Goal: Transaction & Acquisition: Purchase product/service

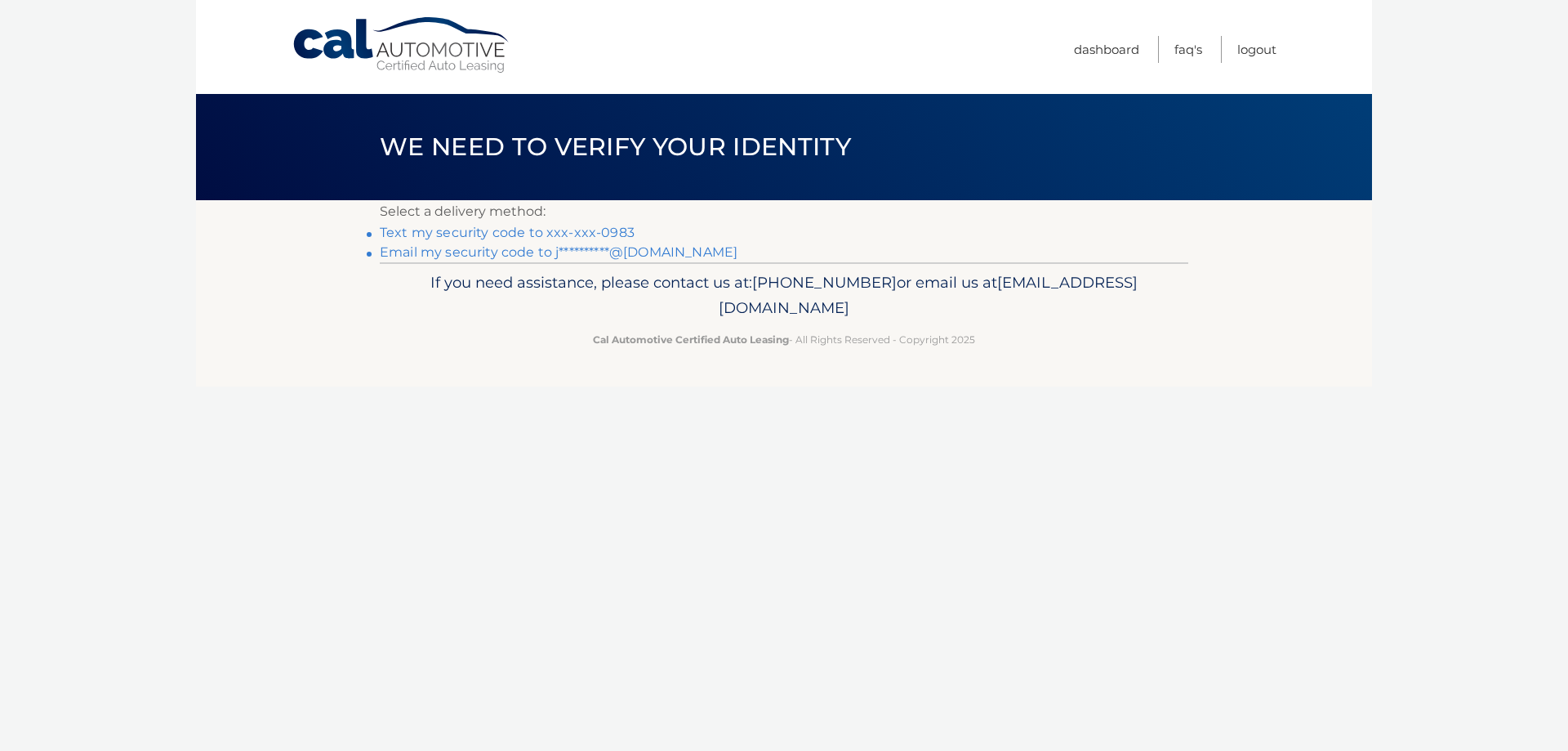
click at [593, 225] on link "Text my security code to xxx-xxx-0983" at bounding box center [507, 232] width 254 height 16
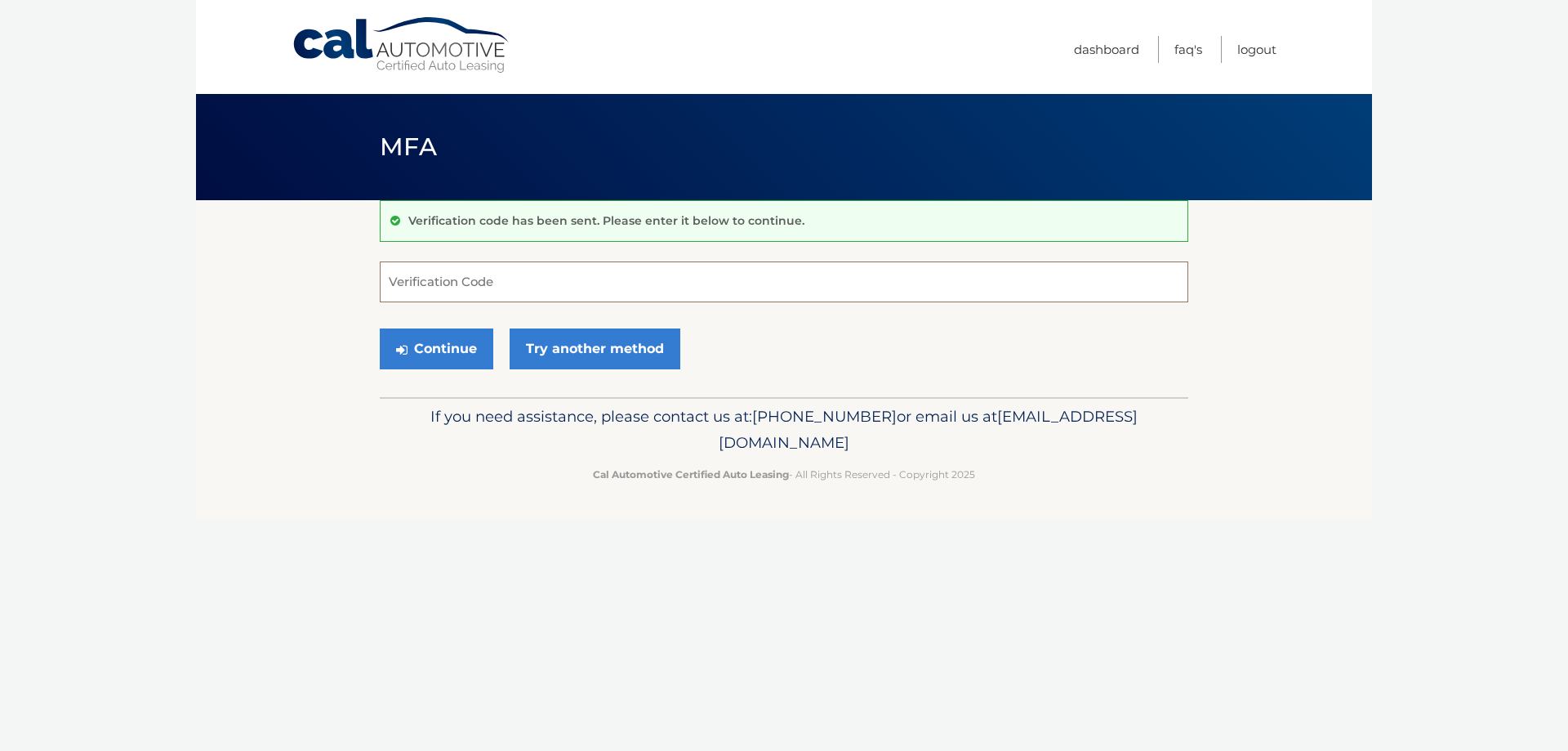
click at [684, 276] on input "Verification Code" at bounding box center [784, 282] width 808 height 41
type input "182805"
click at [380, 329] on button "Continue" at bounding box center [436, 349] width 113 height 41
click at [418, 349] on button "Continue" at bounding box center [436, 349] width 113 height 41
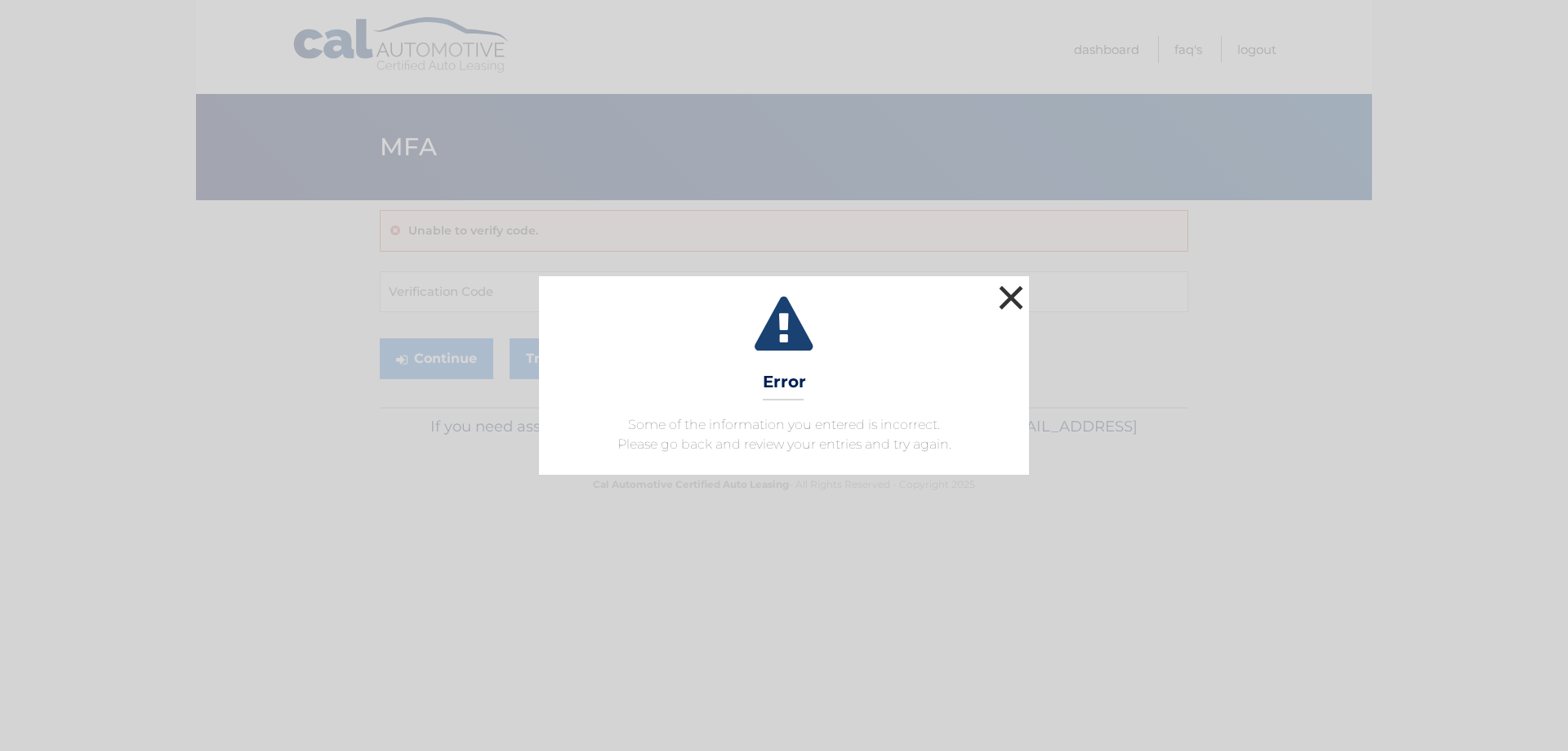
click at [1007, 298] on button "×" at bounding box center [1011, 297] width 33 height 33
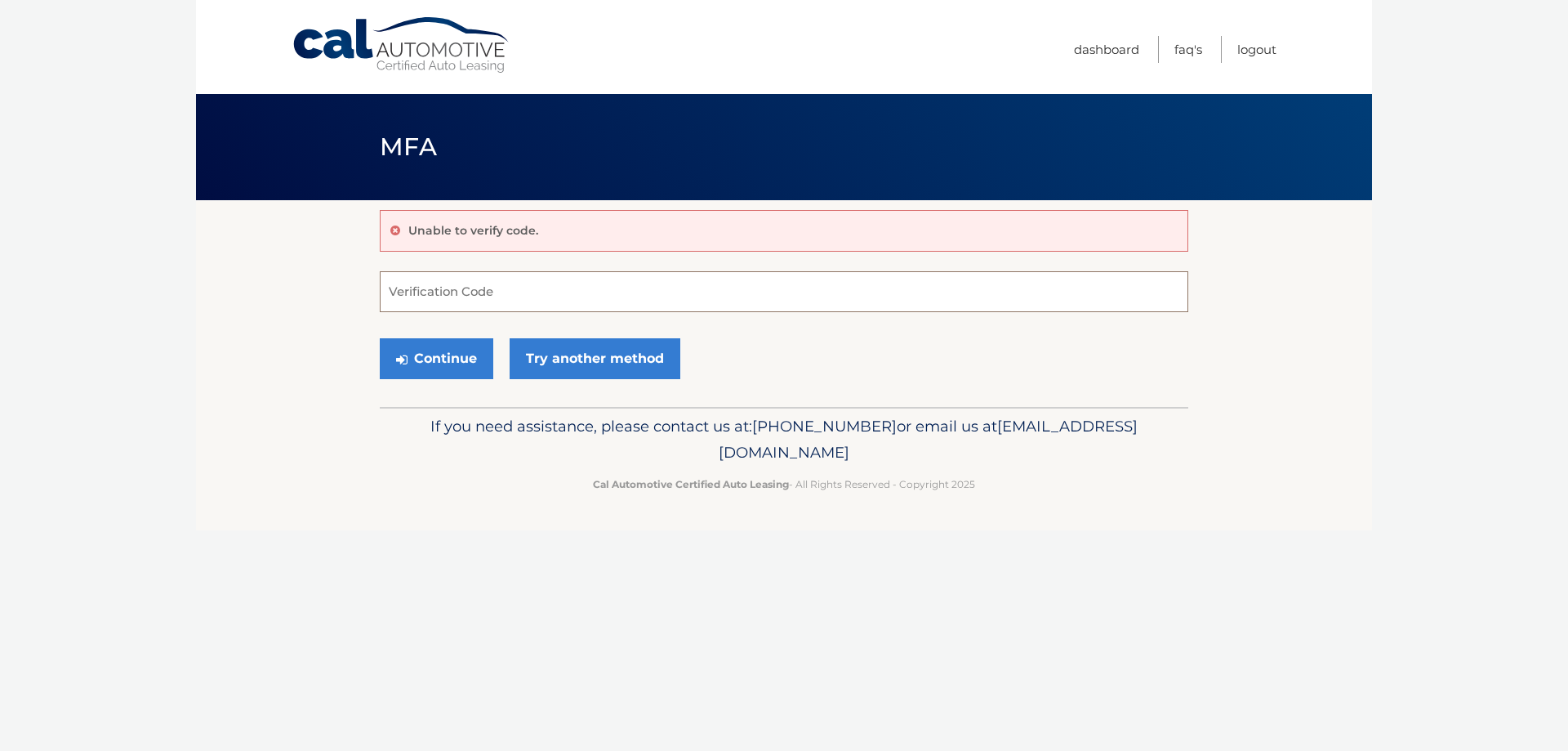
click at [579, 298] on input "Verification Code" at bounding box center [784, 292] width 808 height 41
click at [438, 287] on input "Verification Code" at bounding box center [784, 292] width 808 height 41
type input "182805"
click at [464, 372] on button "Continue" at bounding box center [436, 359] width 113 height 41
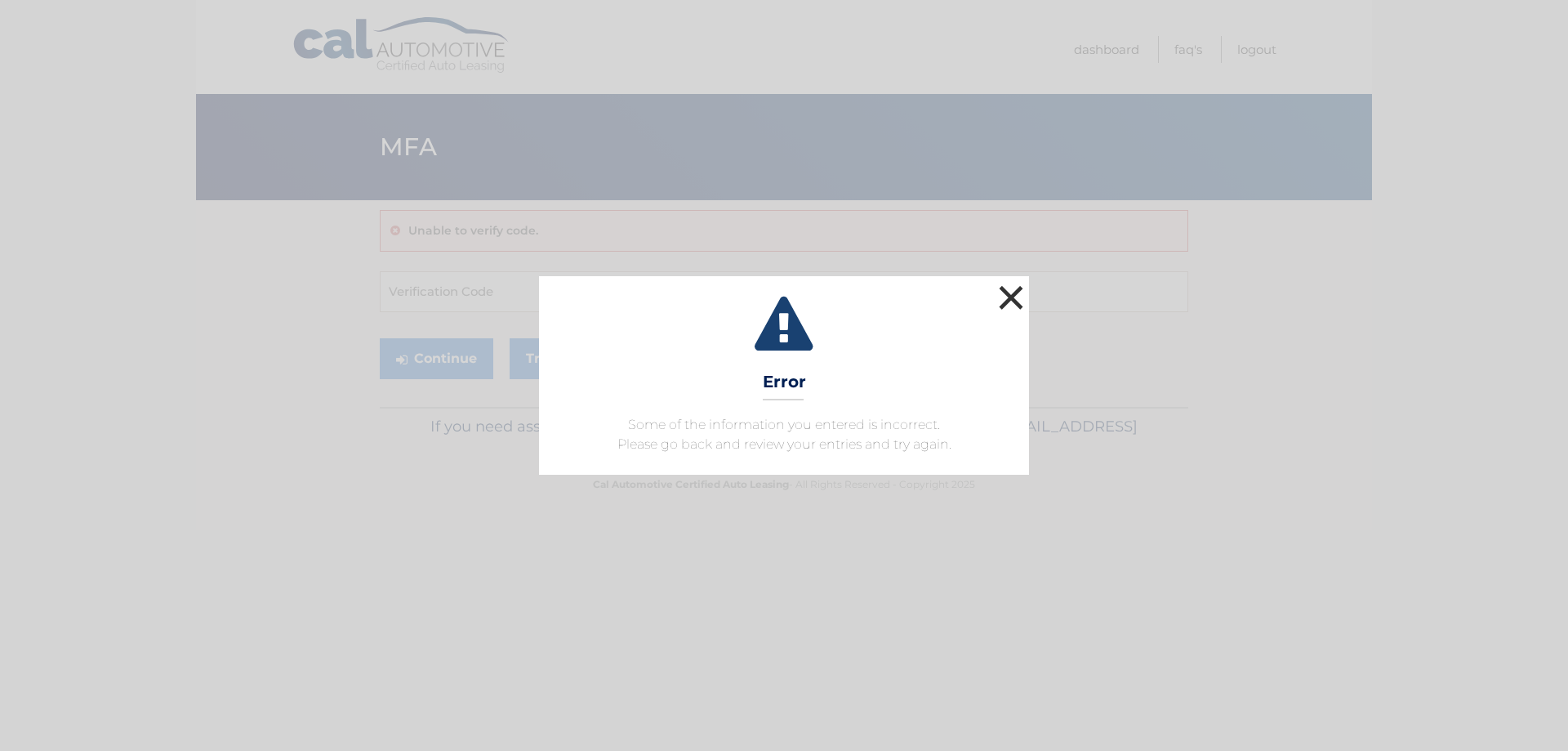
click at [997, 297] on button "×" at bounding box center [1011, 297] width 33 height 33
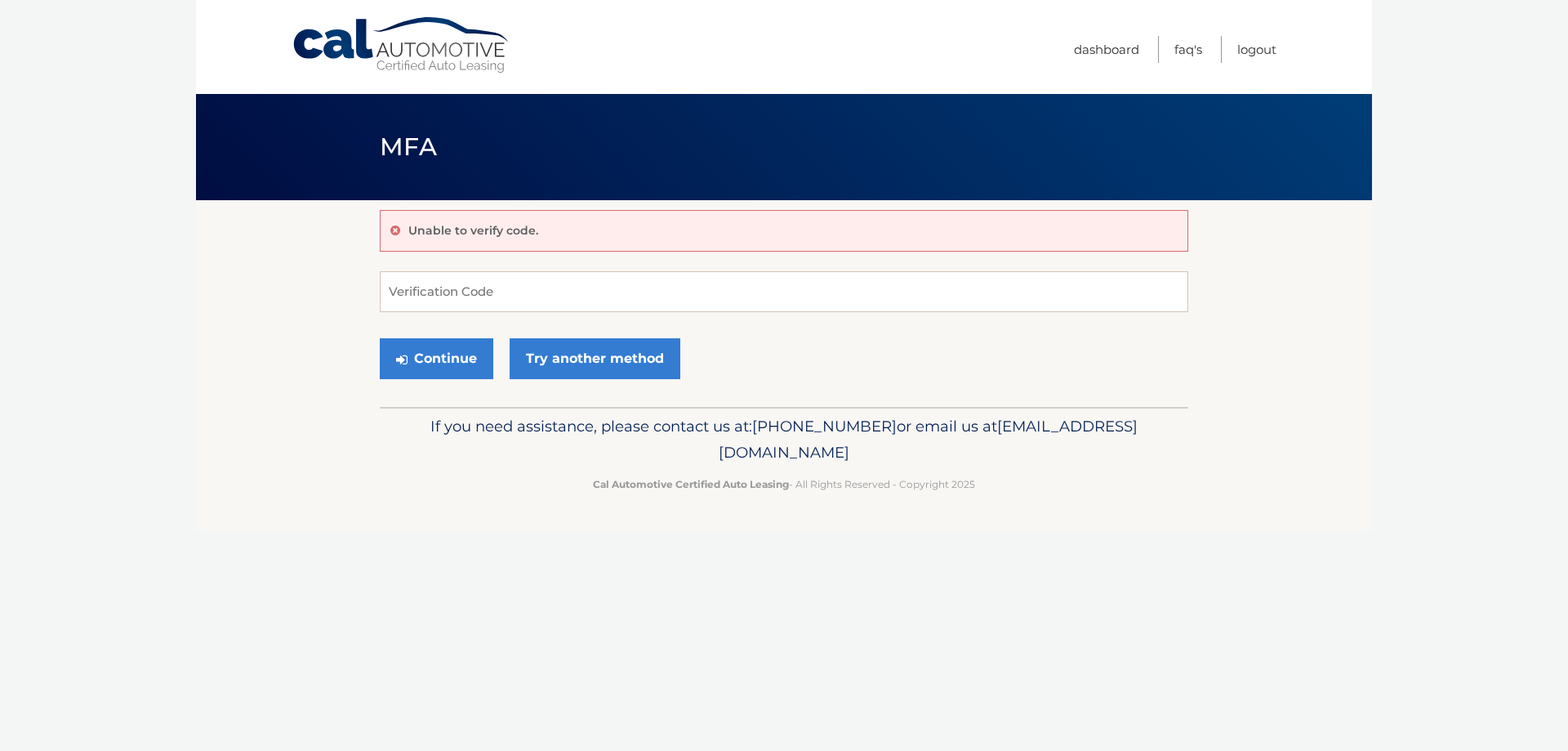
click at [421, 33] on link "Cal Automotive" at bounding box center [402, 45] width 221 height 58
click at [1256, 43] on link "Logout" at bounding box center [1256, 49] width 39 height 27
click at [397, 229] on icon at bounding box center [395, 230] width 10 height 11
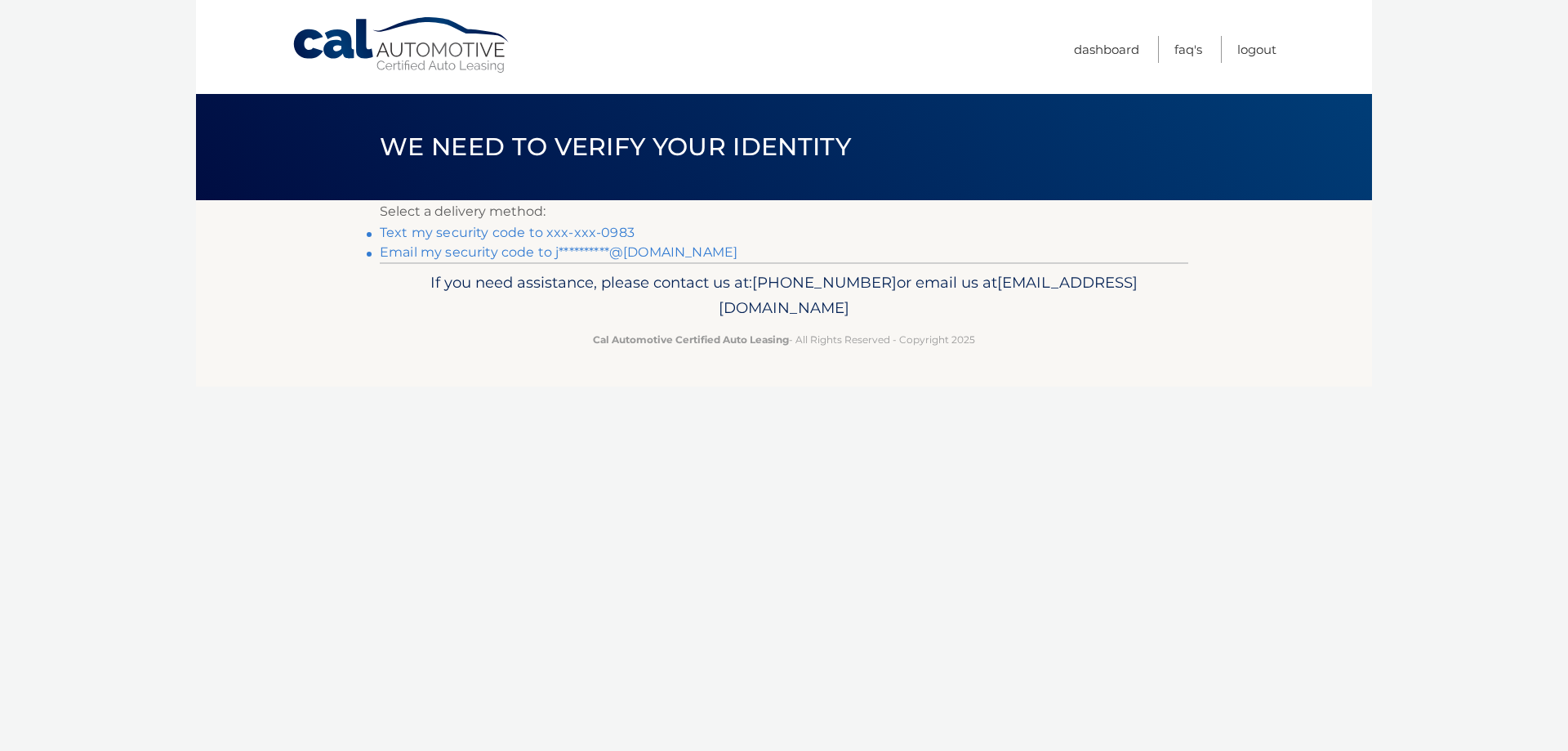
click at [536, 233] on link "Text my security code to xxx-xxx-0983" at bounding box center [507, 232] width 254 height 16
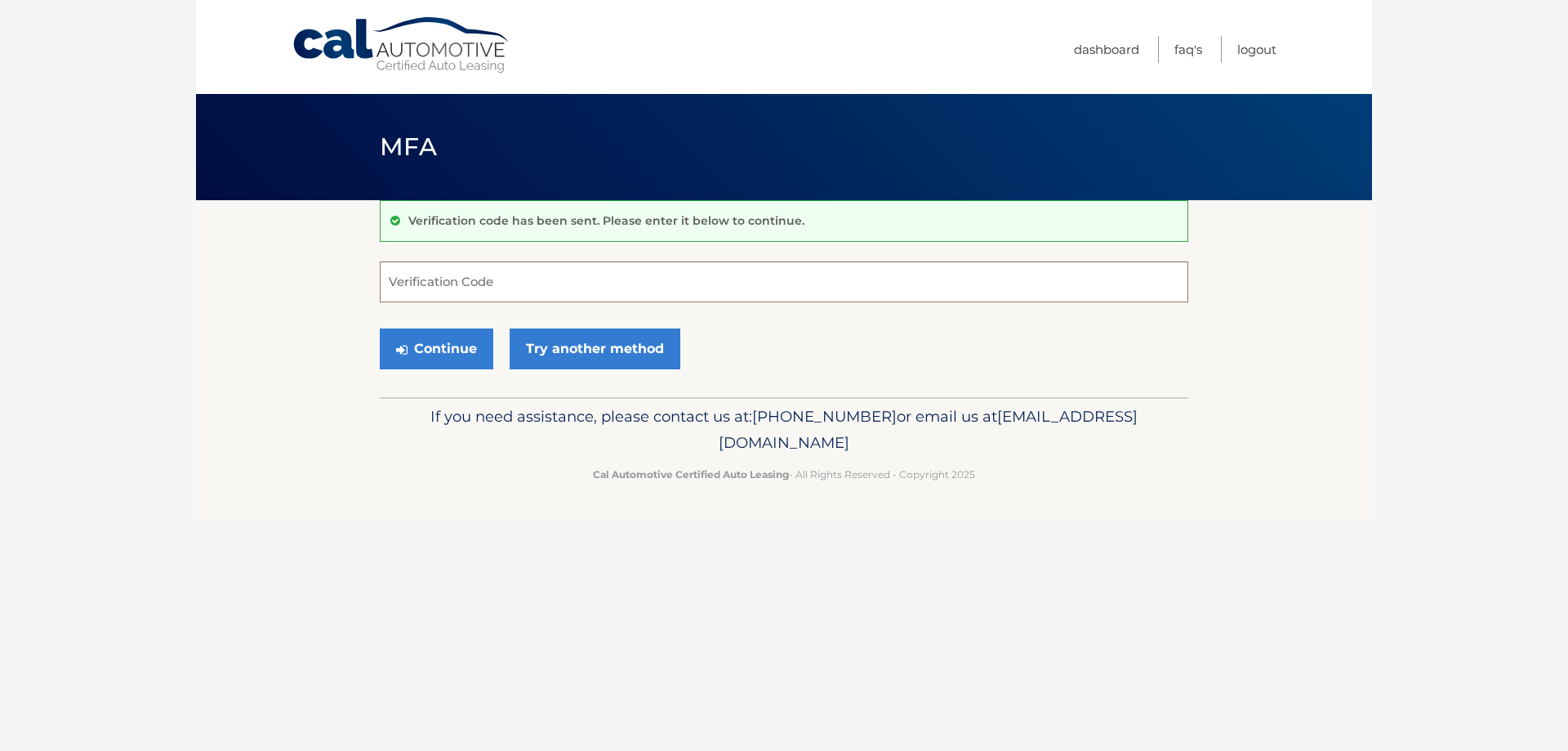
click at [521, 283] on input "Verification Code" at bounding box center [784, 282] width 808 height 41
type input "687984"
click at [443, 364] on button "Continue" at bounding box center [436, 349] width 113 height 41
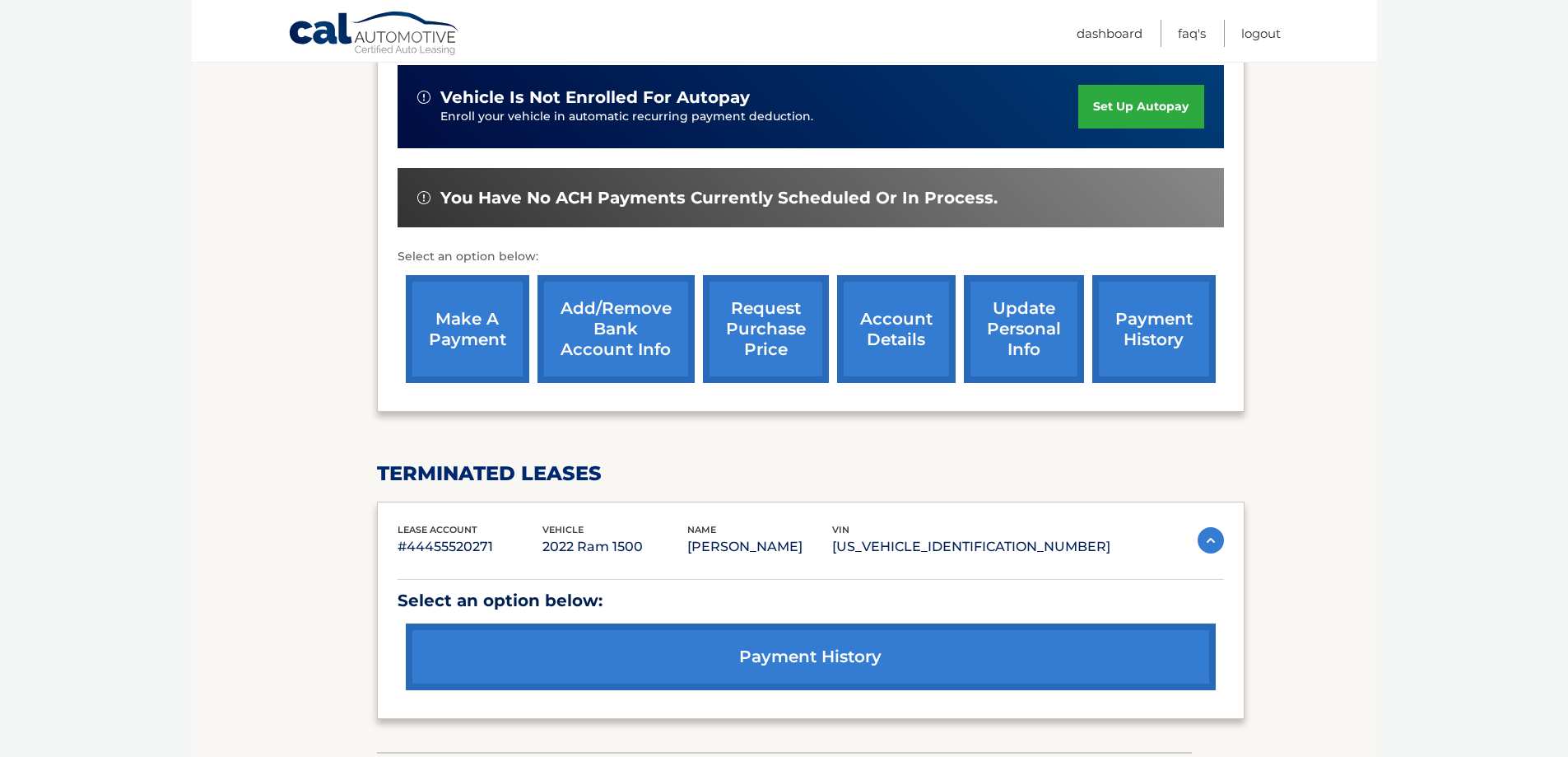
scroll to position [494, 0]
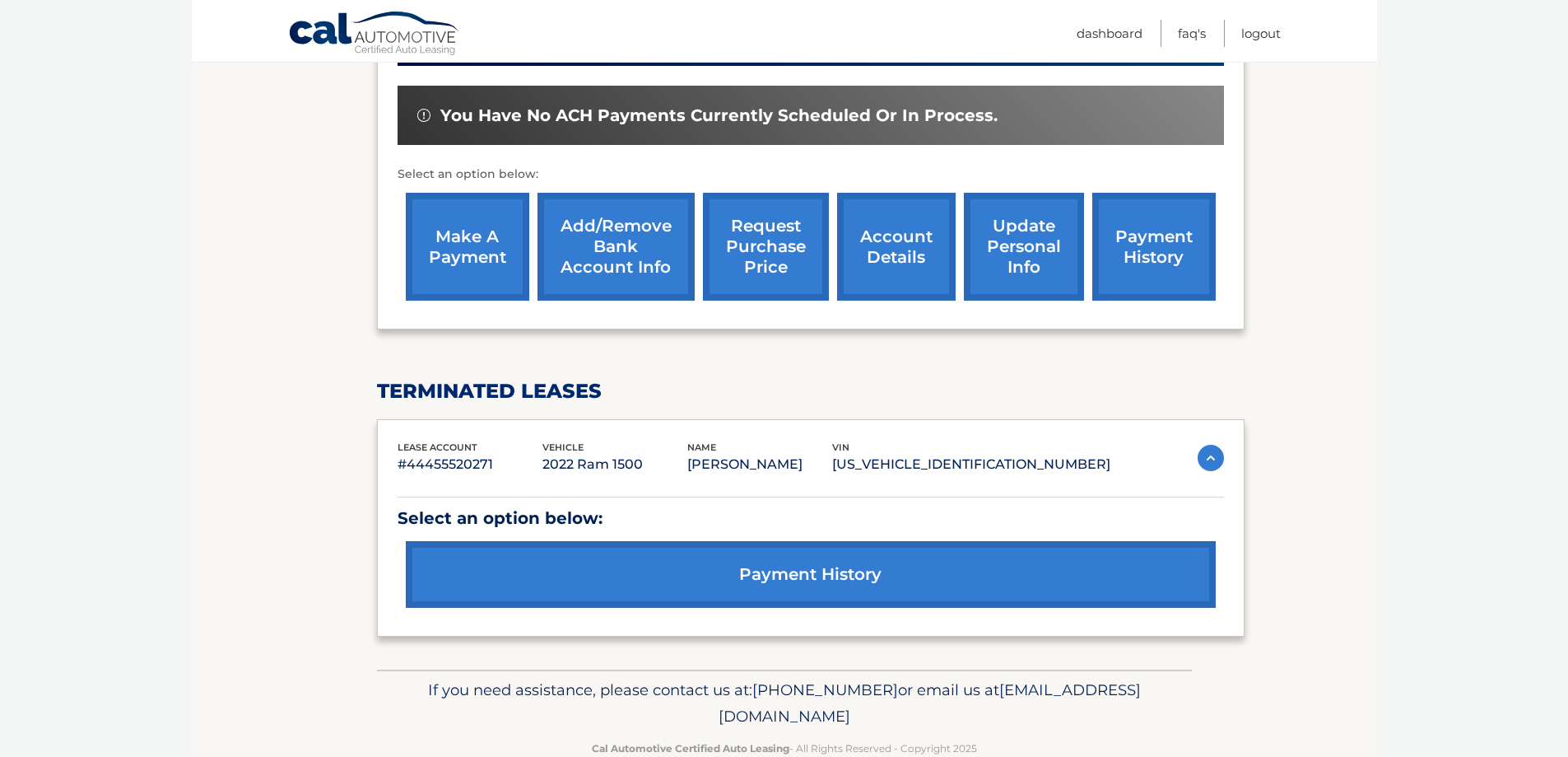
click at [469, 248] on link "make a payment" at bounding box center [467, 246] width 124 height 108
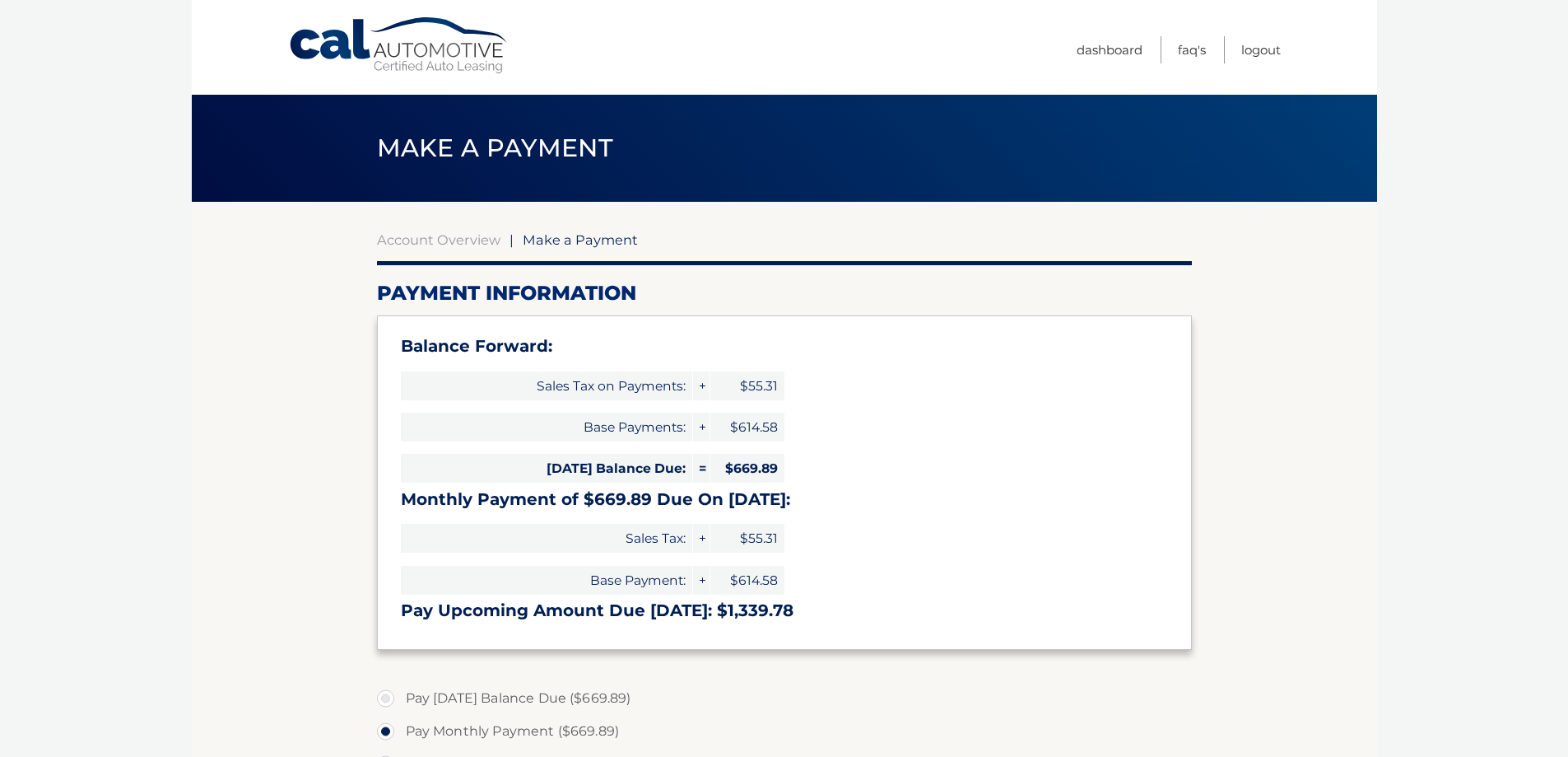
select select "ZWFjYzkyODctZjRmMS00MzNlLTgzMGItNTdkOTExN2RlNzU4"
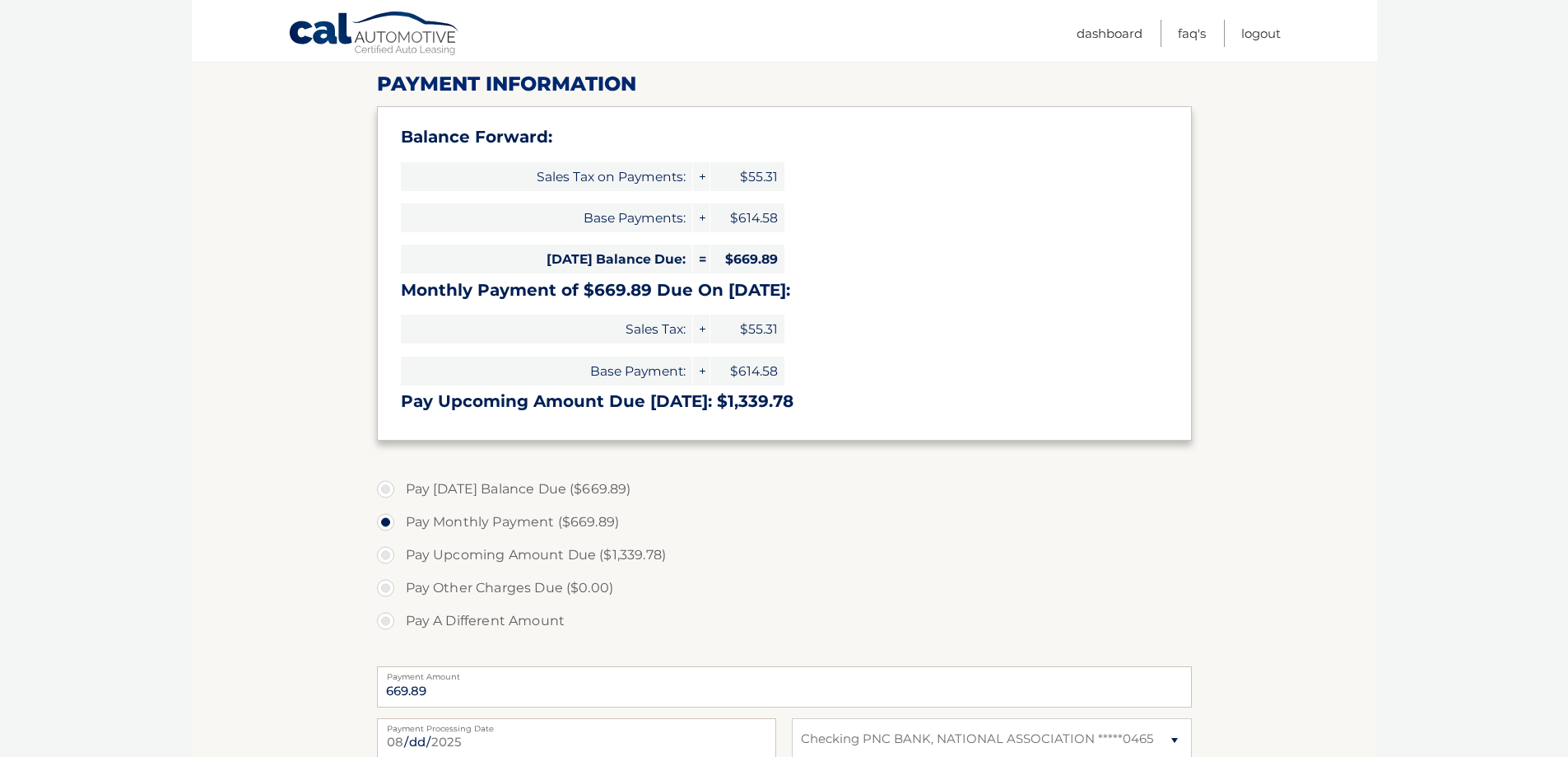
scroll to position [247, 0]
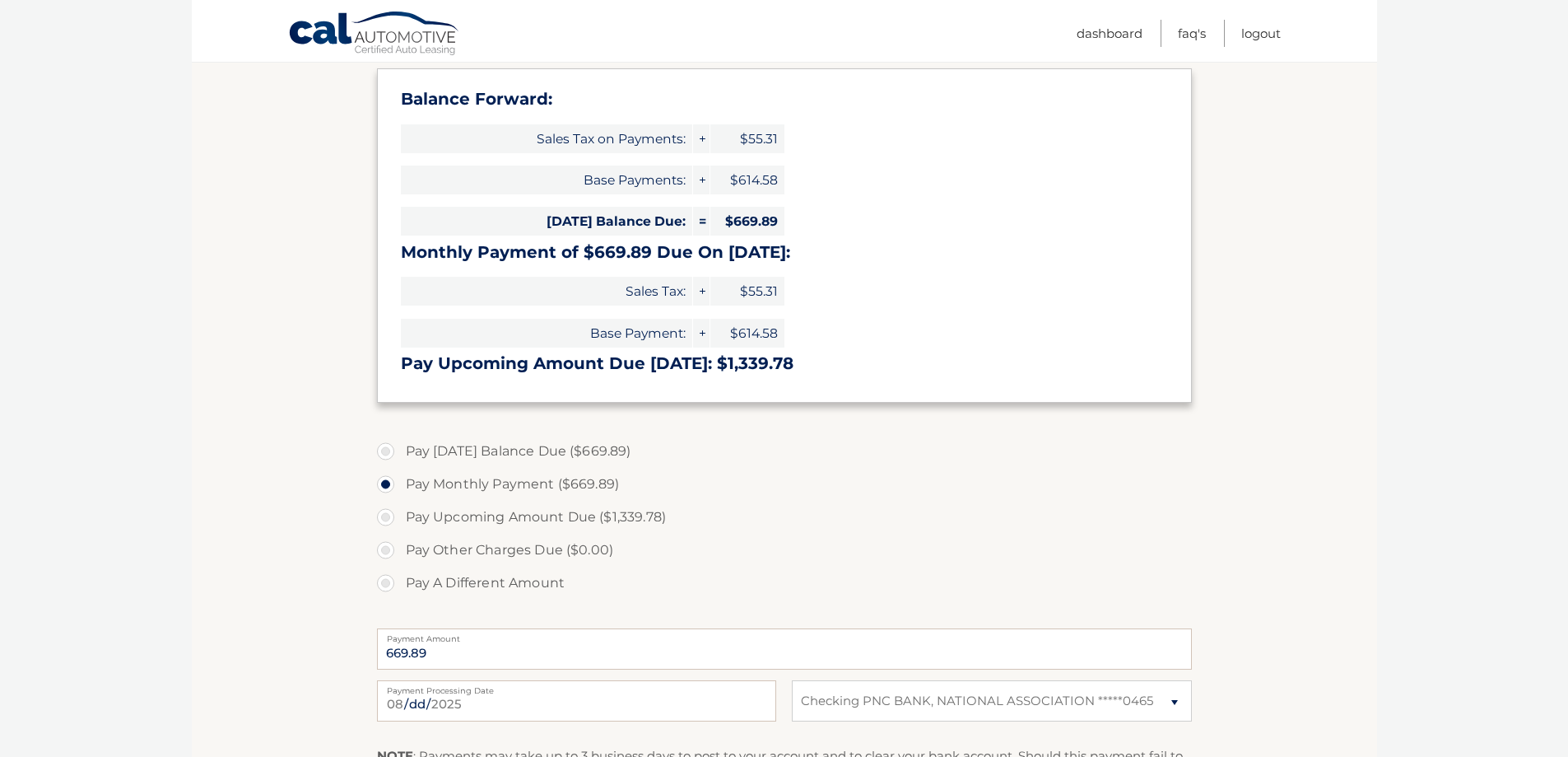
click at [385, 446] on label "Pay [DATE] Balance Due ($669.89)" at bounding box center [784, 451] width 815 height 33
click at [385, 446] on input "Pay [DATE] Balance Due ($669.89)" at bounding box center [392, 448] width 16 height 27
radio input "true"
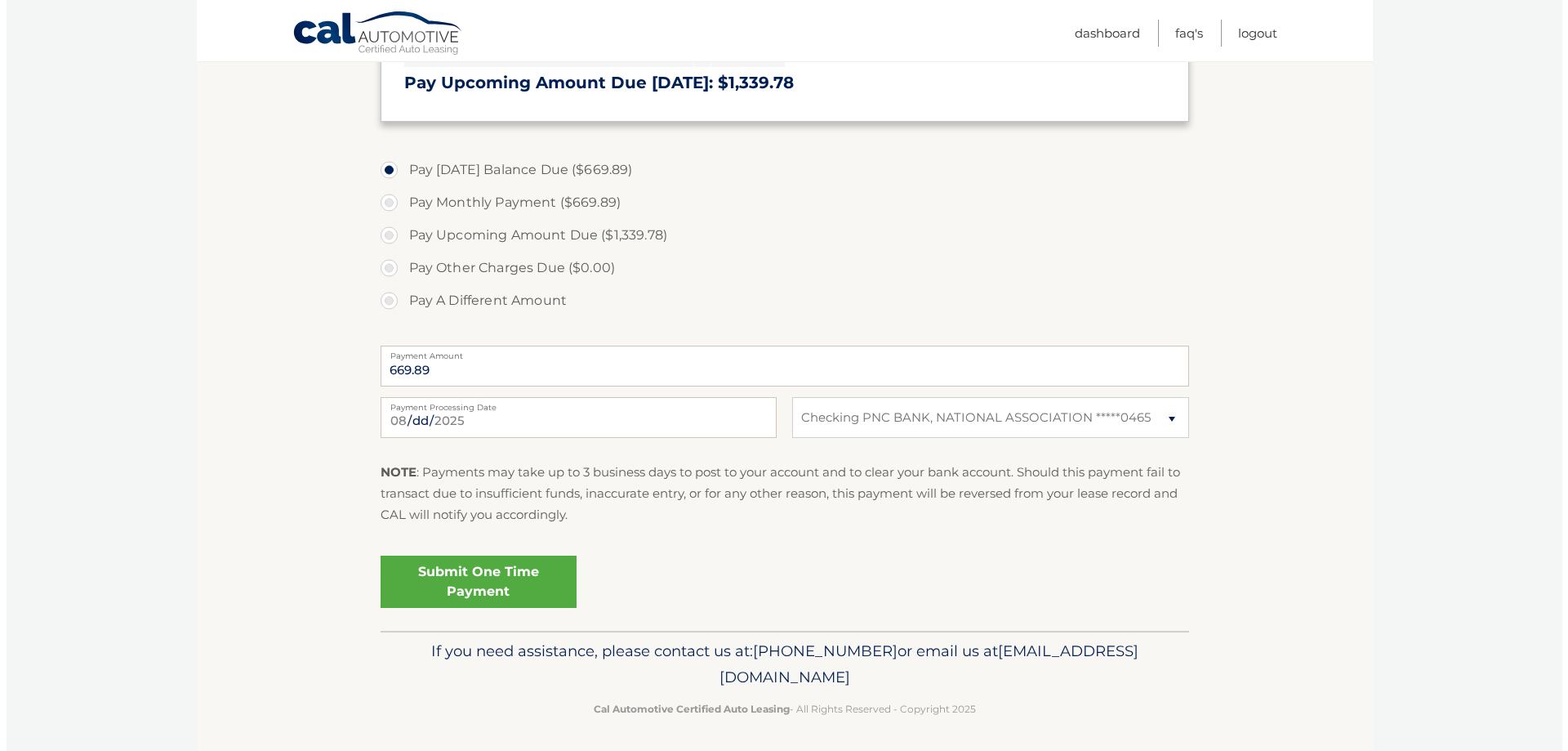
scroll to position [527, 0]
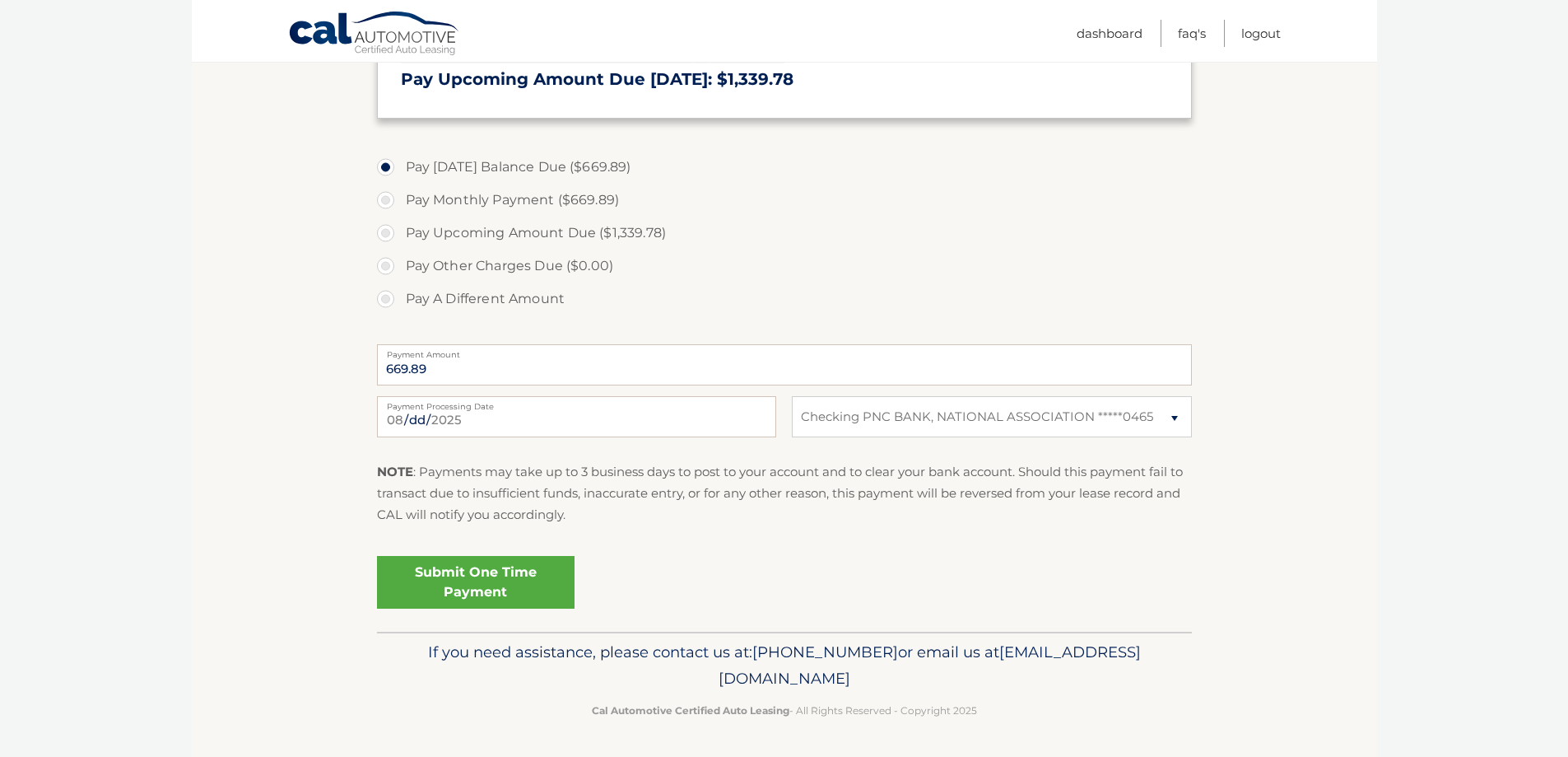
click at [516, 590] on link "Submit One Time Payment" at bounding box center [475, 582] width 198 height 53
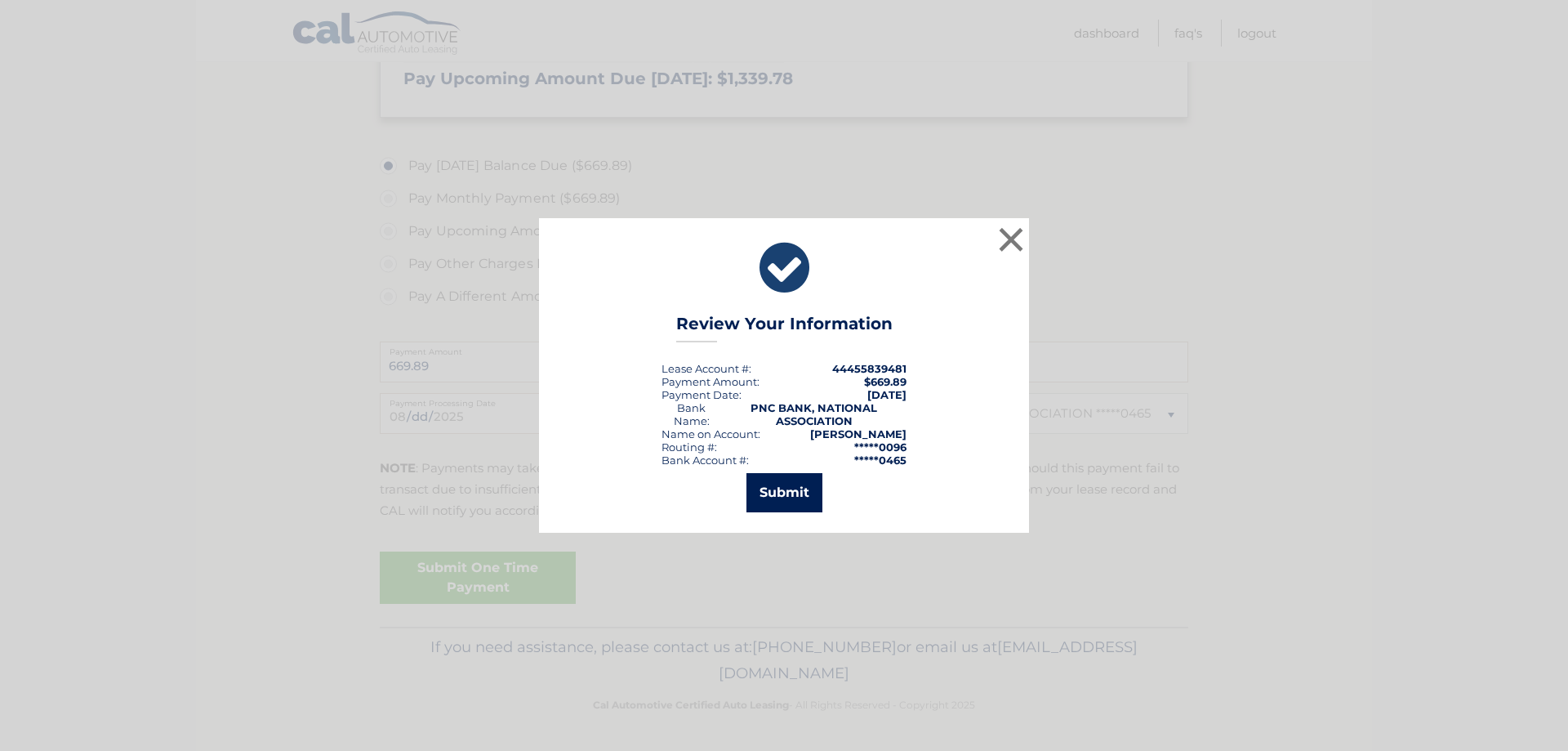
click at [805, 504] on button "Submit" at bounding box center [784, 492] width 76 height 39
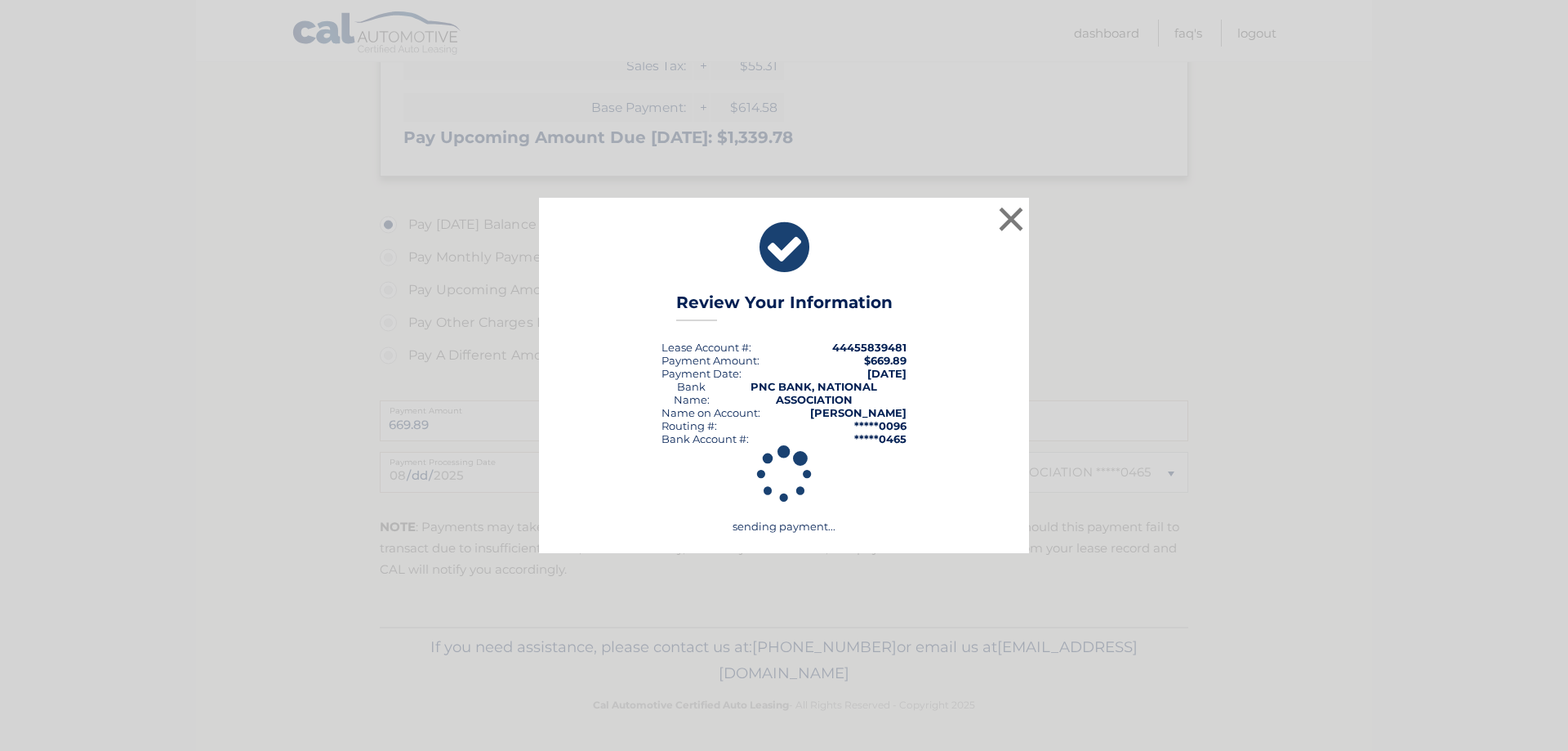
scroll to position [468, 0]
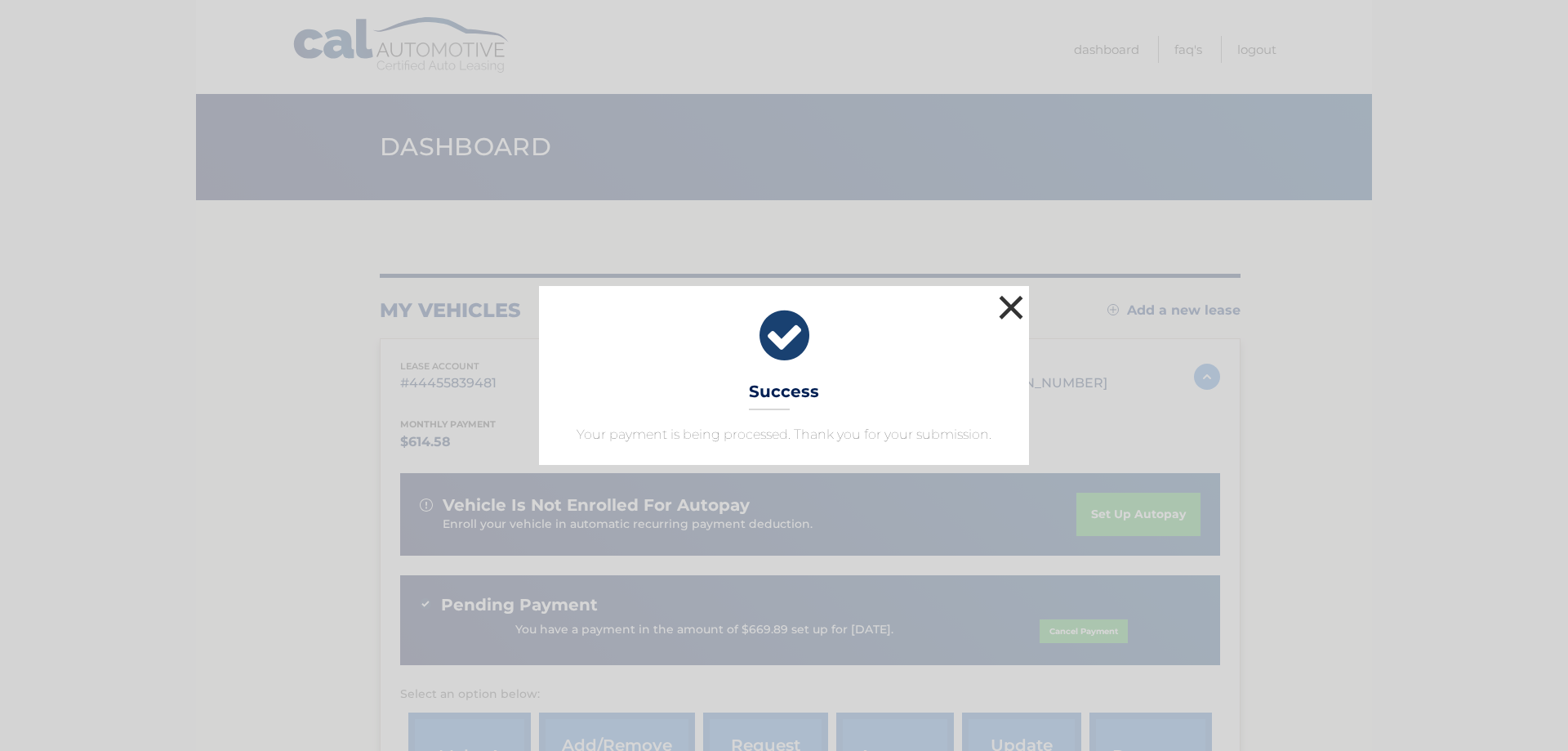
click at [1005, 300] on button "×" at bounding box center [1011, 307] width 33 height 33
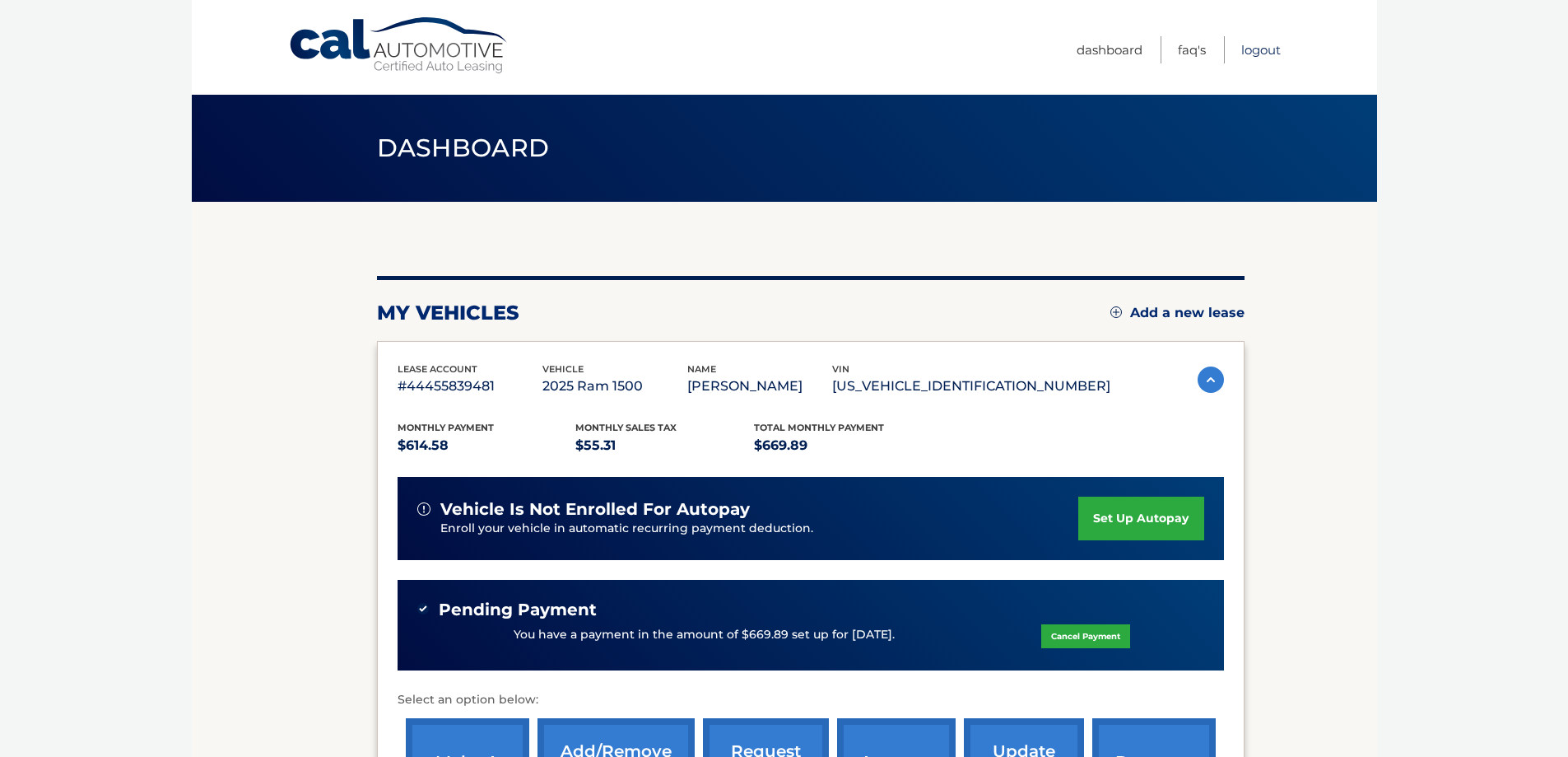
click at [1257, 47] on link "Logout" at bounding box center [1261, 50] width 39 height 28
